Goal: Navigation & Orientation: Understand site structure

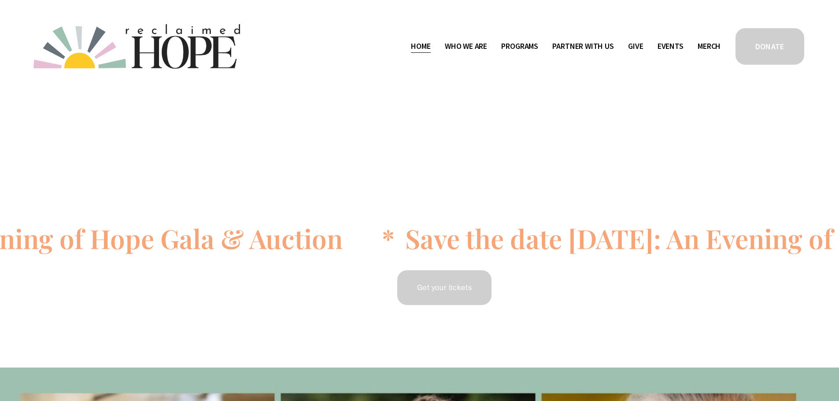
click at [0, 0] on span "Thrive Support Groups" at bounding box center [0, 0] width 0 height 0
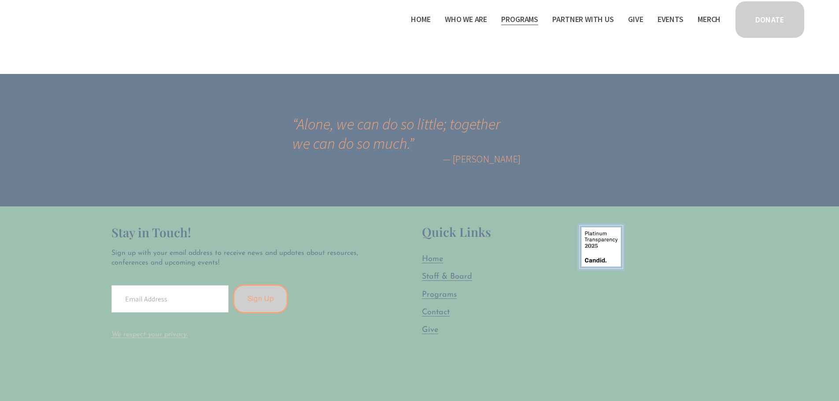
scroll to position [1806, 0]
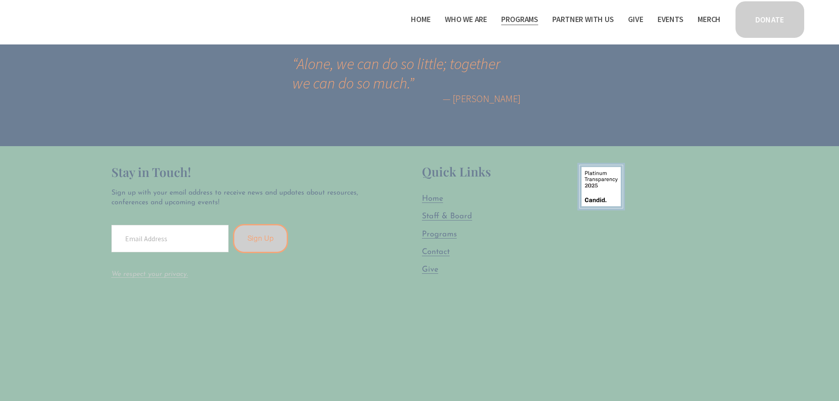
click at [438, 211] on link "Staff & Board" at bounding box center [447, 216] width 50 height 11
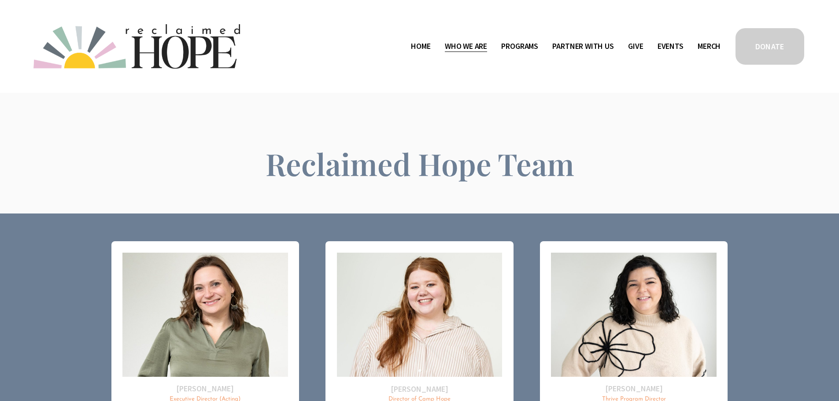
click at [0, 0] on span "Program Partners" at bounding box center [0, 0] width 0 height 0
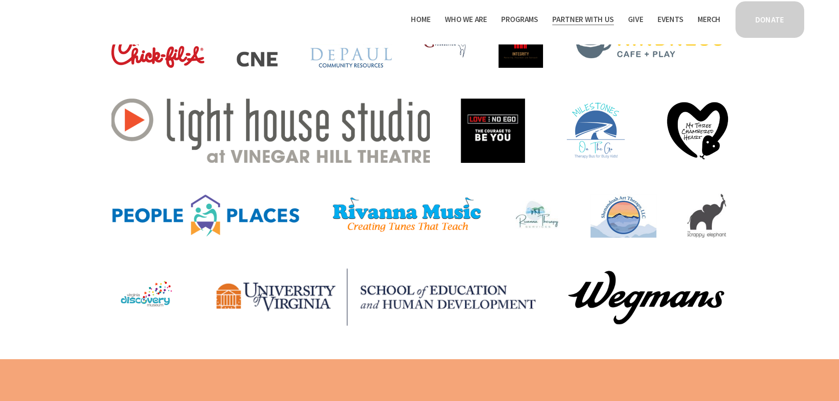
scroll to position [308, 0]
